Goal: Information Seeking & Learning: Check status

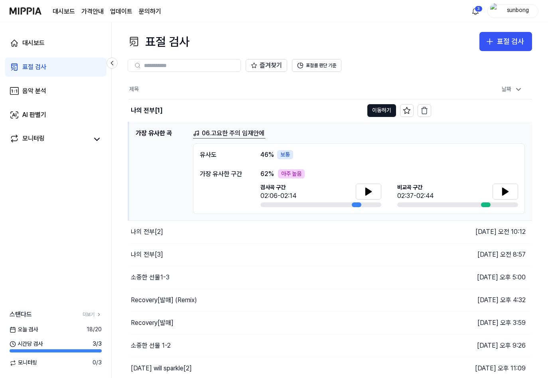
click at [33, 64] on div "표절 검사" at bounding box center [34, 67] width 24 height 10
click at [367, 190] on icon at bounding box center [369, 191] width 6 height 7
click at [381, 107] on button "이동하기" at bounding box center [381, 110] width 29 height 13
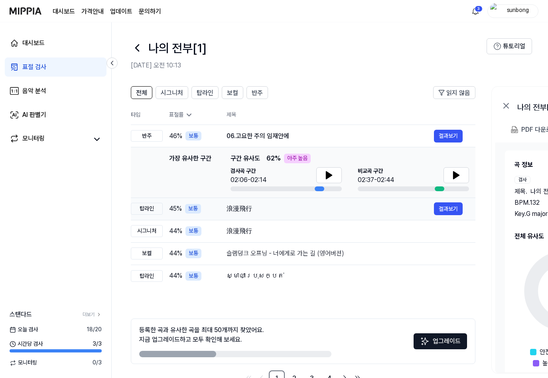
click at [240, 212] on div "浪漫飛行" at bounding box center [330, 209] width 207 height 10
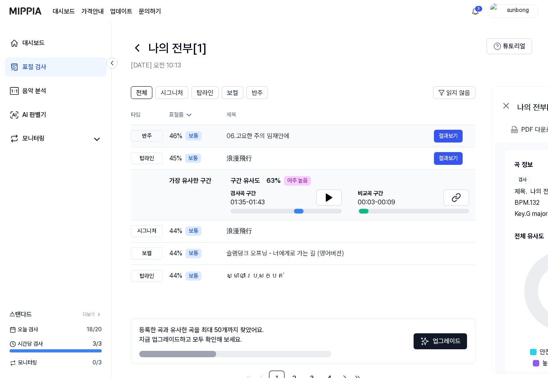
click at [259, 134] on div "06.고요한 주의 임재안에" at bounding box center [330, 136] width 207 height 10
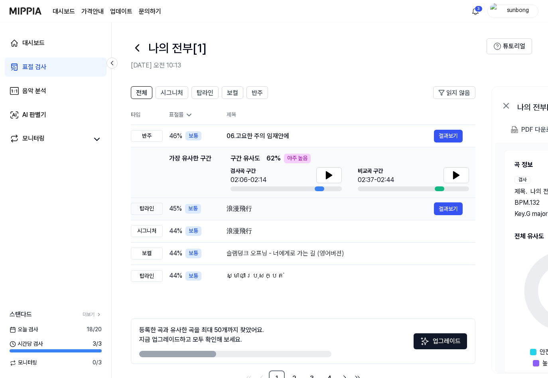
click at [245, 210] on div "浪漫飛行" at bounding box center [330, 209] width 207 height 10
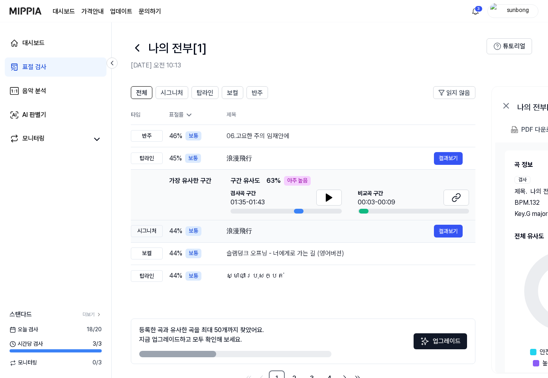
click at [237, 232] on div "浪漫飛行" at bounding box center [330, 231] width 207 height 10
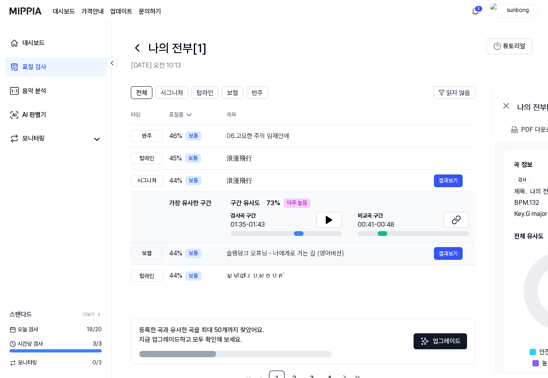
click at [241, 254] on div "슬램덩크 오프닝 - 너에게로 가는 길 (영어버젼)" at bounding box center [330, 254] width 207 height 10
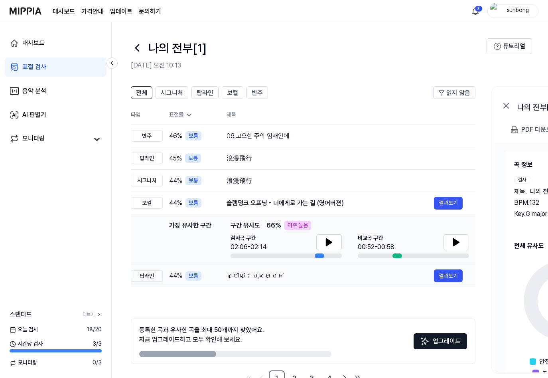
click at [249, 276] on div "ស្មាលាប្រុសក្បត់" at bounding box center [330, 276] width 207 height 10
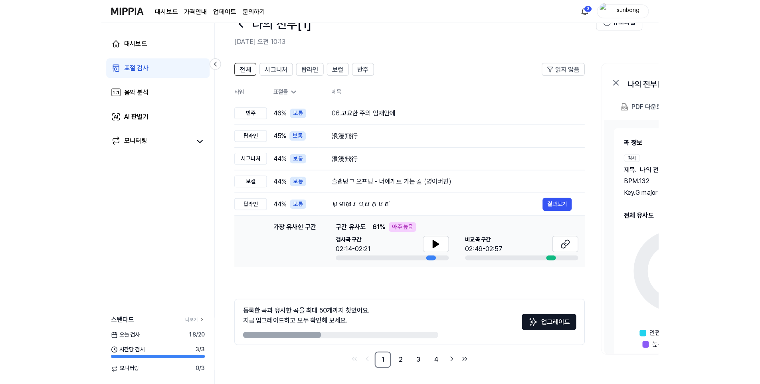
scroll to position [18, 0]
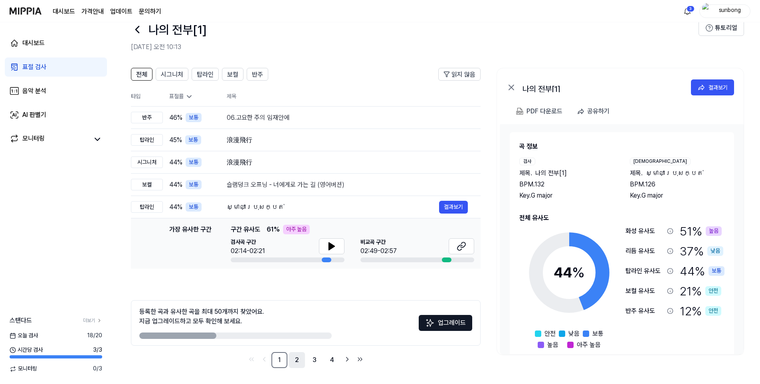
click at [295, 359] on link "2" at bounding box center [297, 360] width 16 height 16
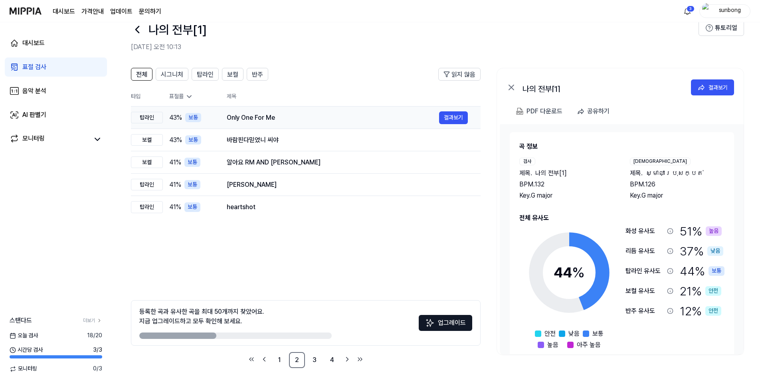
click at [248, 118] on div "Only One For Me" at bounding box center [333, 118] width 212 height 10
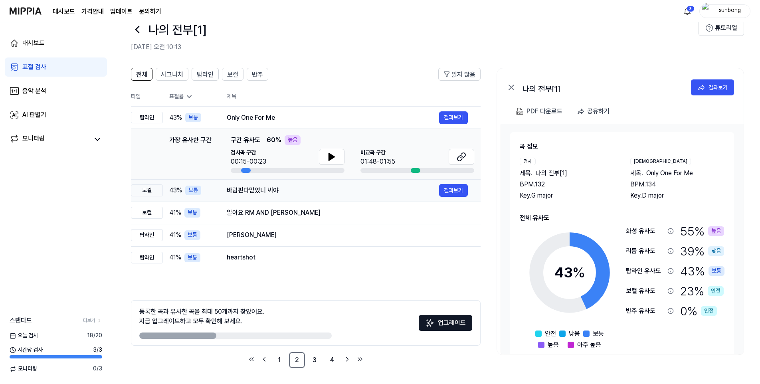
click at [245, 190] on div "바람핀다믿었니 씨야" at bounding box center [333, 191] width 212 height 10
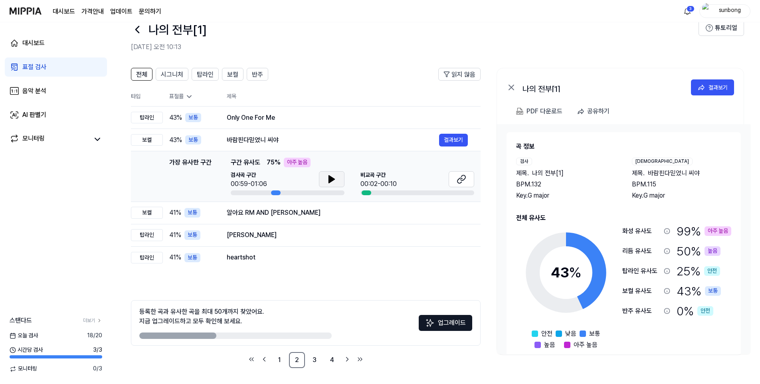
click at [331, 179] on icon at bounding box center [332, 179] width 6 height 7
click at [332, 179] on icon at bounding box center [333, 179] width 2 height 6
click at [259, 215] on div "알아요 RM AND JK" at bounding box center [333, 213] width 212 height 10
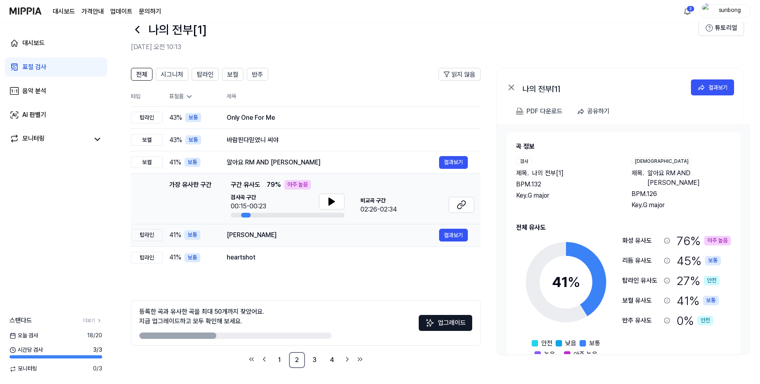
click at [259, 238] on div "Bella Pero Mala" at bounding box center [333, 235] width 212 height 10
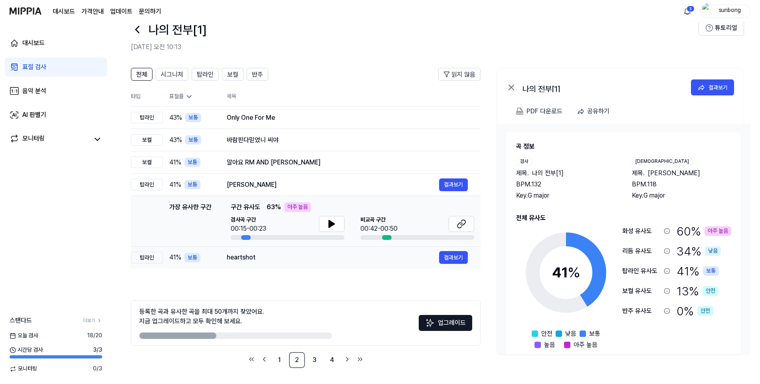
click at [247, 257] on div "heartshot" at bounding box center [333, 258] width 212 height 10
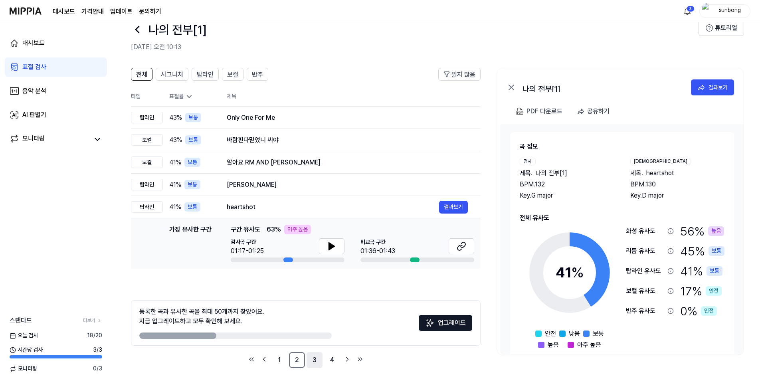
click at [315, 359] on link "3" at bounding box center [314, 360] width 16 height 16
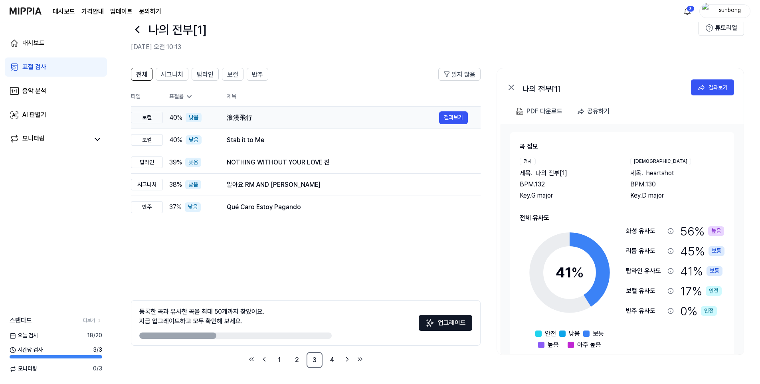
click at [241, 118] on div "浪漫飛行" at bounding box center [333, 118] width 212 height 10
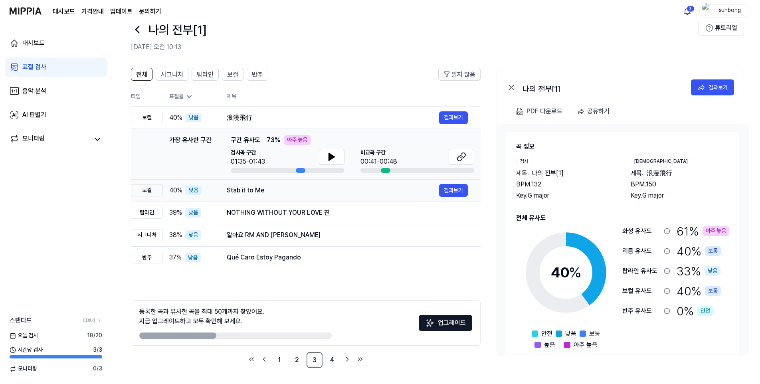
click at [245, 190] on div "Stab it to Me" at bounding box center [333, 191] width 212 height 10
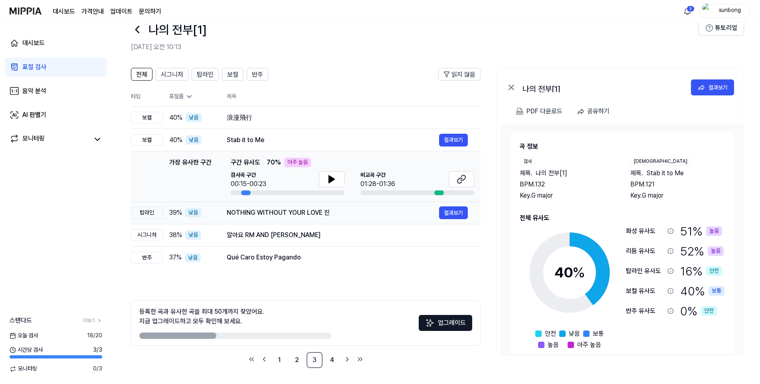
click at [273, 211] on div "NOTHING WITHOUT YOUR LOVE 진" at bounding box center [333, 213] width 212 height 10
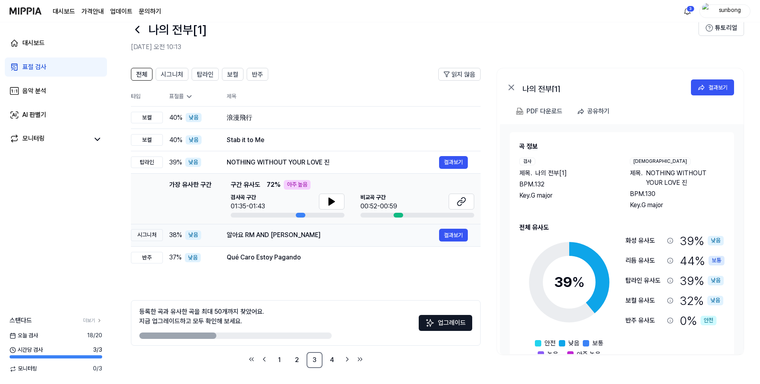
click at [263, 236] on div "알아요 RM AND JK" at bounding box center [333, 235] width 212 height 10
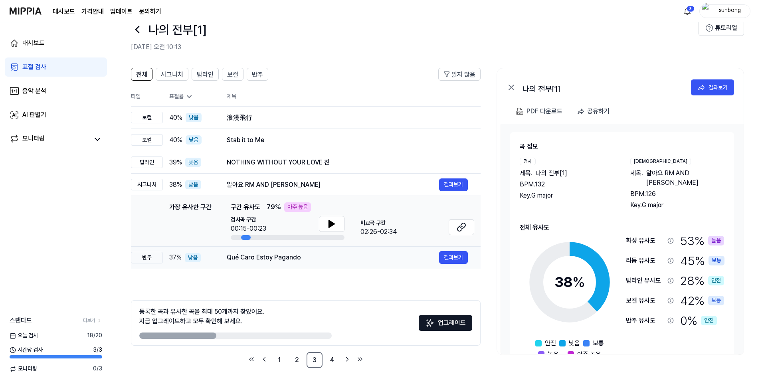
click at [274, 258] on div "Qué Caro Estoy Pagando" at bounding box center [333, 258] width 212 height 10
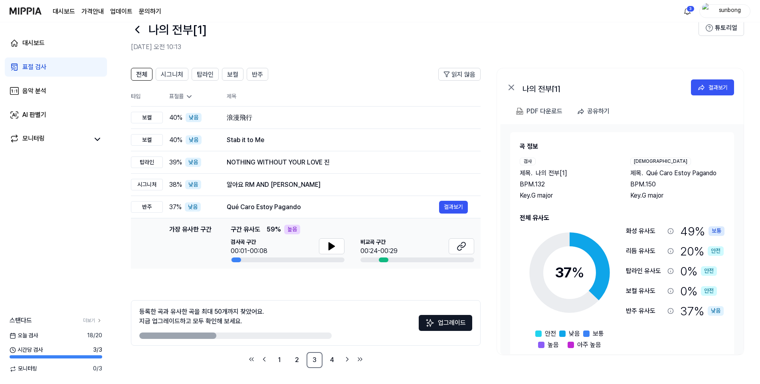
scroll to position [0, 0]
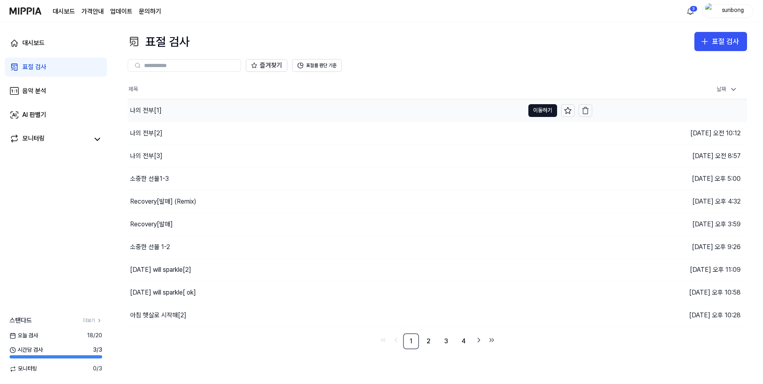
click at [148, 111] on div "나의 전부[1]" at bounding box center [146, 111] width 32 height 10
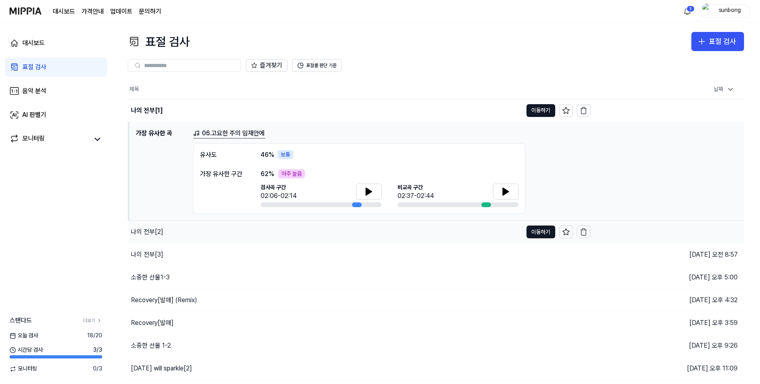
click at [148, 232] on div "나의 전부[2]" at bounding box center [147, 232] width 32 height 10
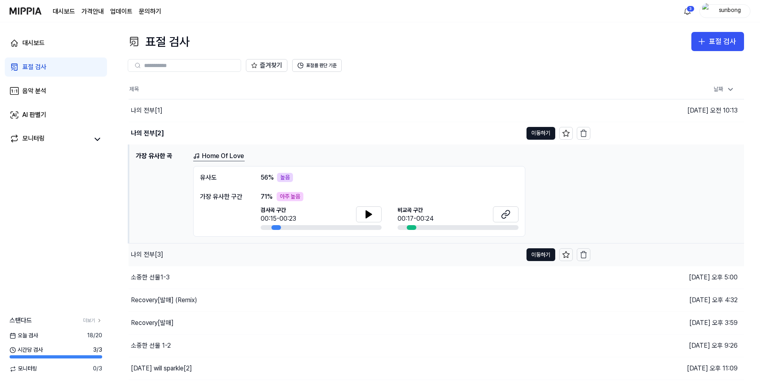
click at [149, 255] on div "나의 전부[3]" at bounding box center [147, 255] width 32 height 10
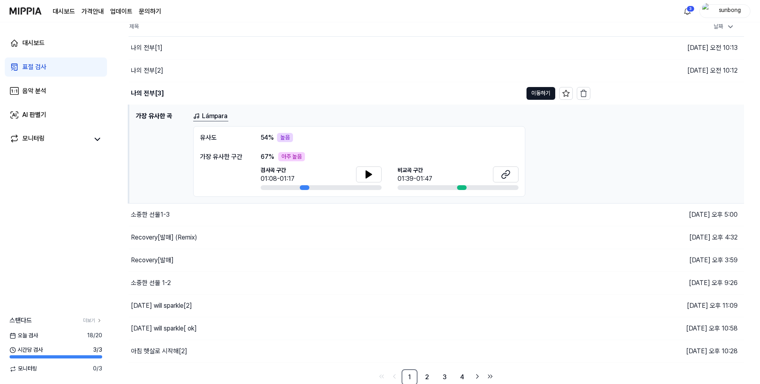
scroll to position [64, 0]
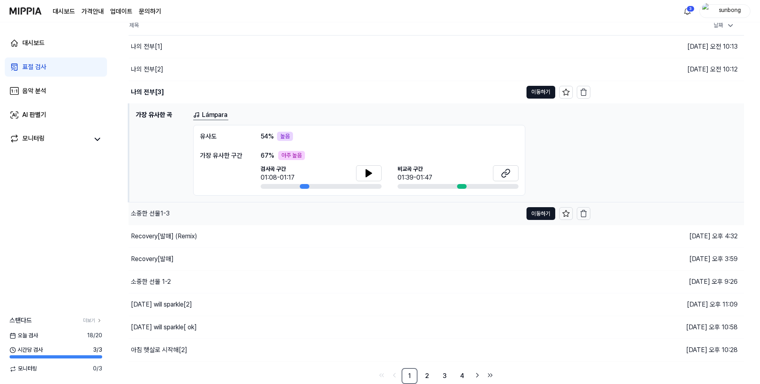
click at [162, 215] on div "소중한 선물1-3" at bounding box center [150, 214] width 39 height 10
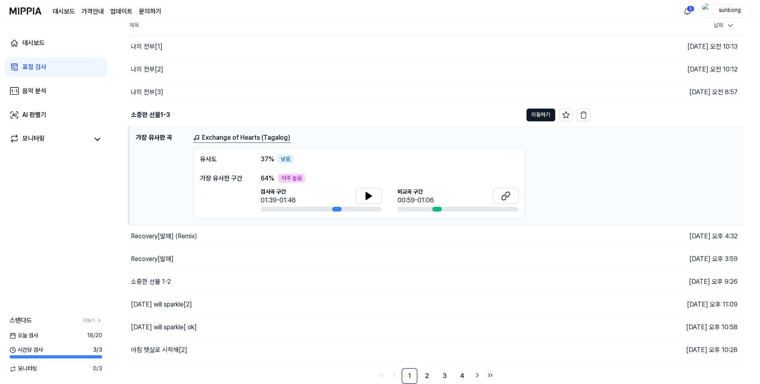
click at [131, 6] on div "대시보드 가격안내 업데이트 문의하기" at bounding box center [107, 11] width 109 height 22
click at [127, 12] on link "업데이트" at bounding box center [121, 12] width 22 height 10
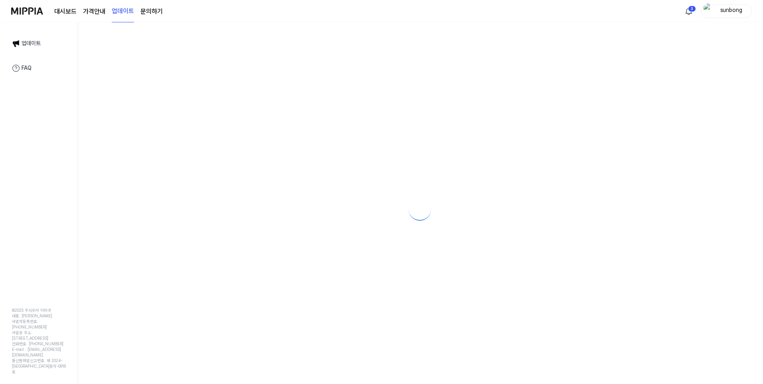
scroll to position [0, 0]
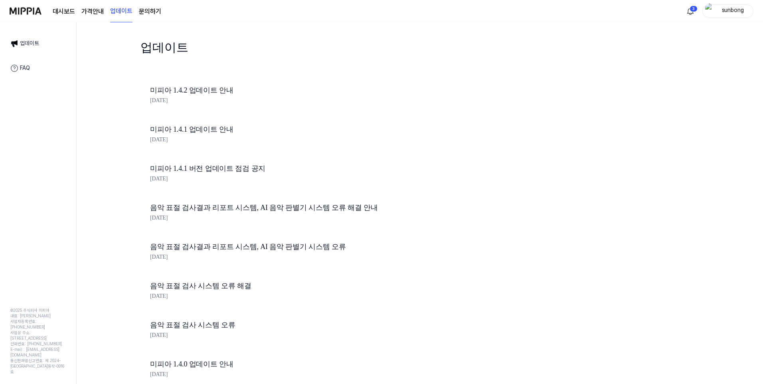
click at [62, 10] on link "대시보드" at bounding box center [64, 12] width 22 height 10
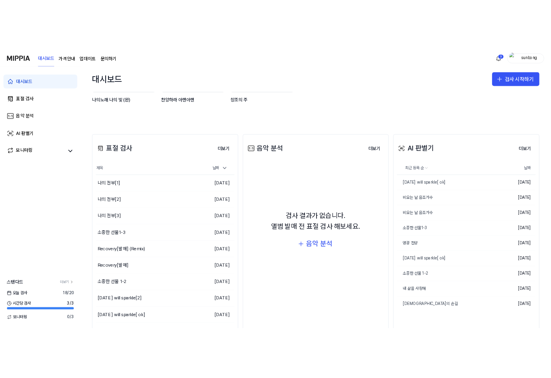
scroll to position [119, 0]
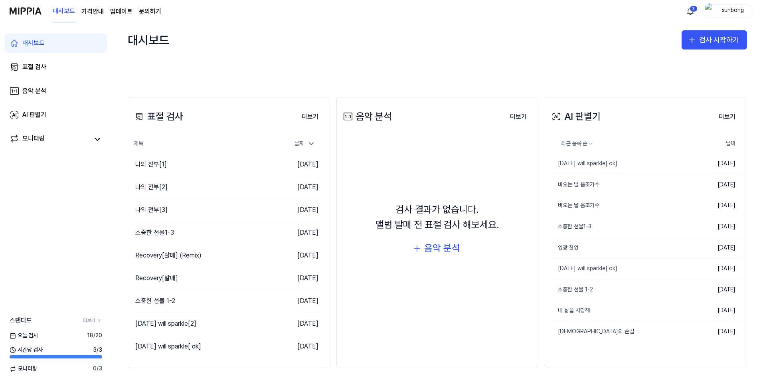
click at [330, 43] on div "대시보드 검사 시작하기" at bounding box center [437, 39] width 651 height 35
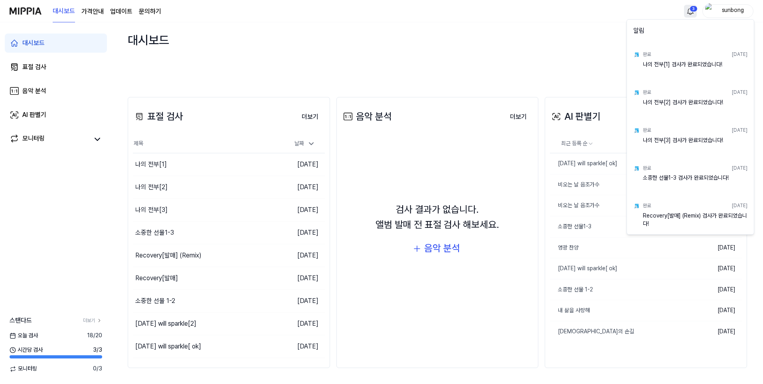
click at [548, 10] on html "대시보드 가격안내 업데이트 문의하기 3 sunbong 대시보드 표절 검사 음악 분석 AI 판별기 모니터링 스탠다드 더보기 오늘 검사 18 / …" at bounding box center [381, 192] width 763 height 384
click at [489, 29] on html "대시보드 가격안내 업데이트 문의하기 sunbong 대시보드 표절 검사 음악 분석 AI 판별기 모니터링 스탠다드 더보기 오늘 검사 18 / 20…" at bounding box center [381, 192] width 763 height 384
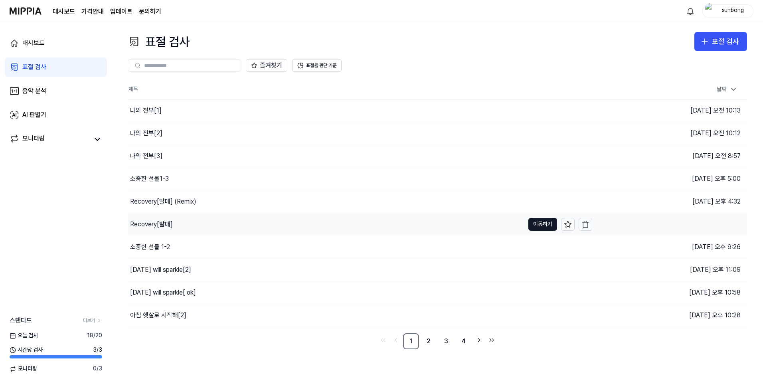
click at [155, 223] on div "Recovery[발매]" at bounding box center [151, 224] width 43 height 10
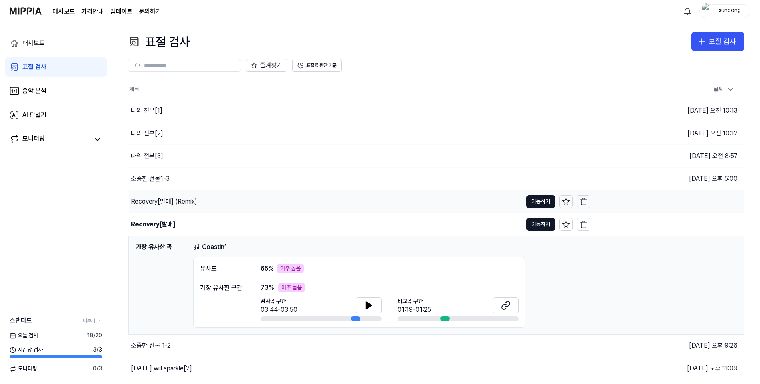
click at [164, 203] on div "Recovery[발매] (Remix)" at bounding box center [164, 202] width 66 height 10
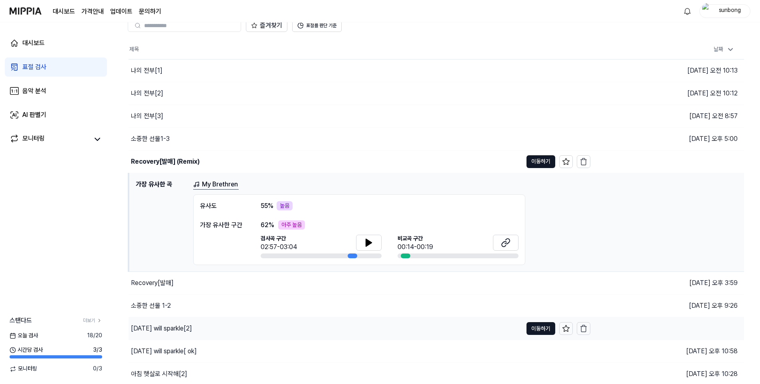
scroll to position [64, 0]
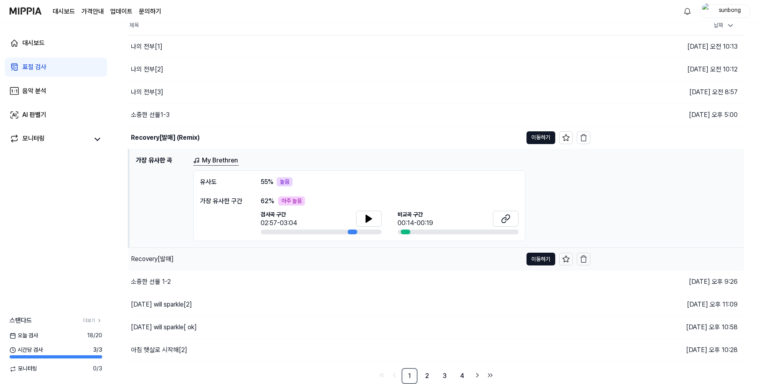
click at [162, 258] on div "Recovery[발매]" at bounding box center [152, 259] width 43 height 10
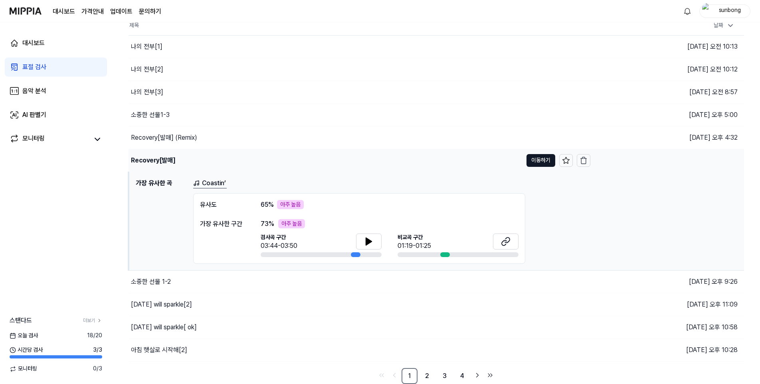
click at [154, 162] on div "Recovery[발매]" at bounding box center [153, 161] width 44 height 10
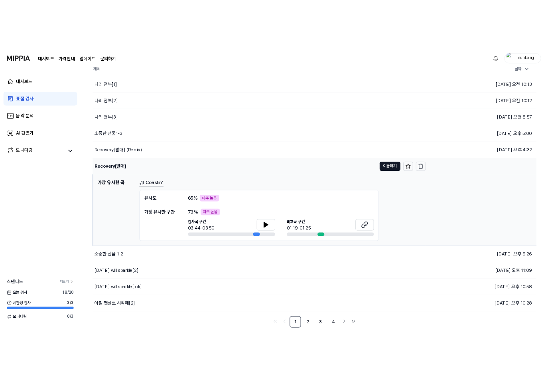
scroll to position [0, 0]
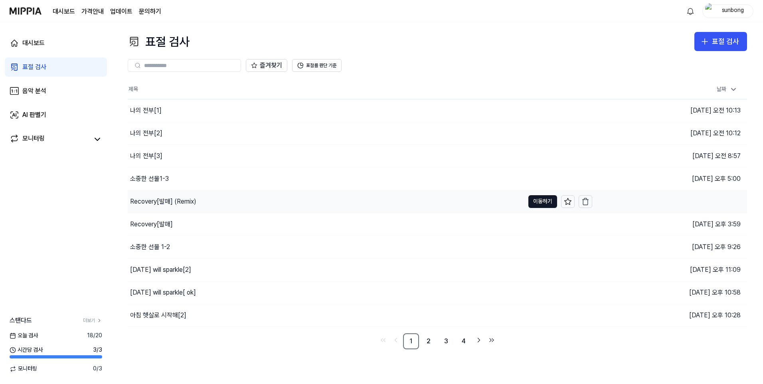
click at [154, 201] on div "Recovery[발매] (Remix)" at bounding box center [163, 202] width 66 height 10
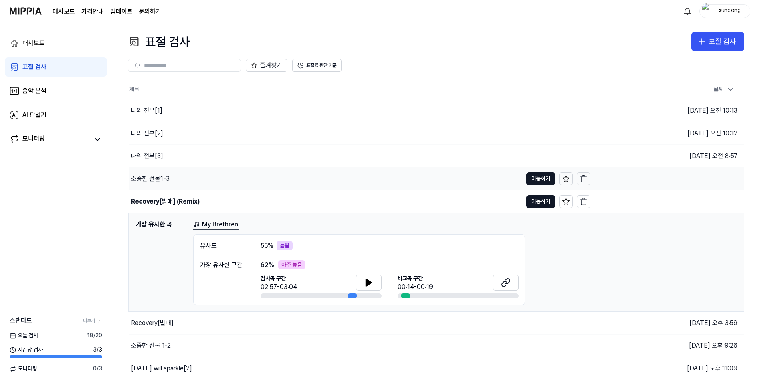
click at [152, 180] on div "소중한 선물1-3" at bounding box center [150, 179] width 39 height 10
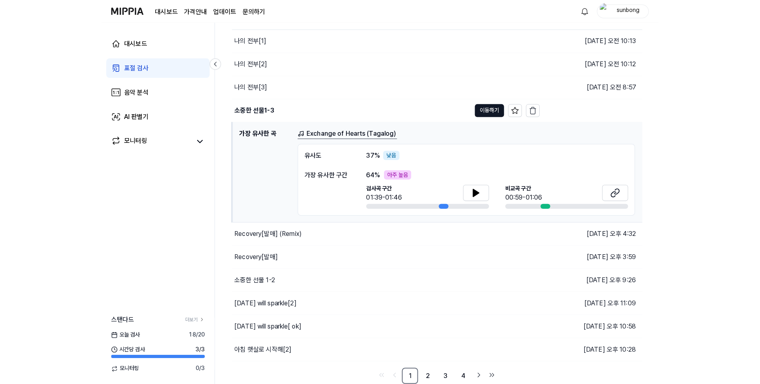
scroll to position [64, 0]
